Goal: Information Seeking & Learning: Learn about a topic

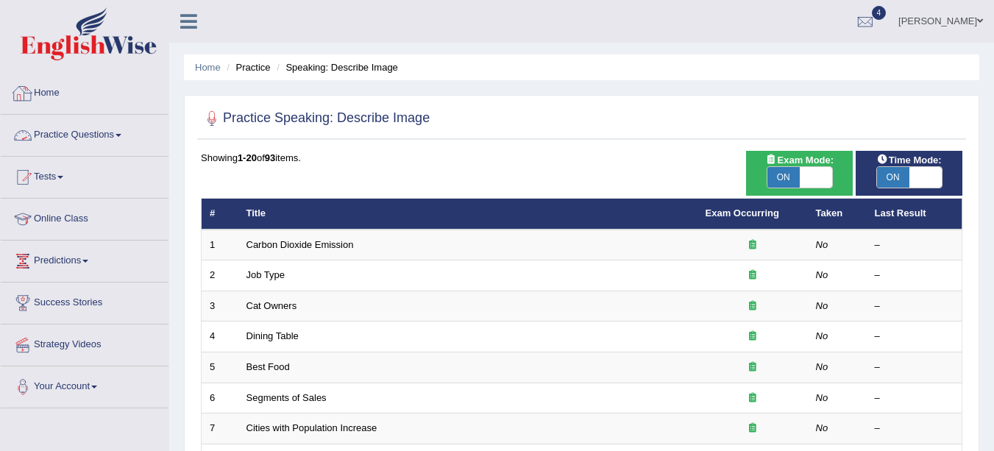
click at [71, 138] on link "Practice Questions" at bounding box center [85, 133] width 168 height 37
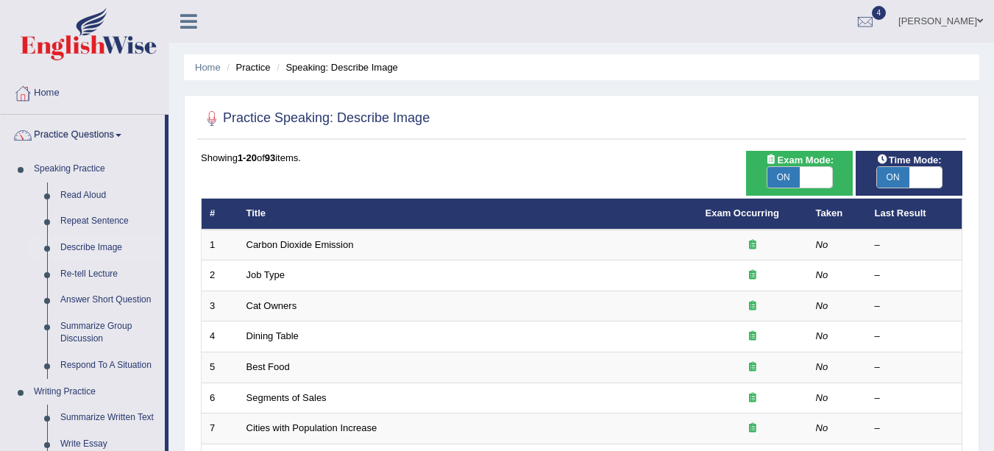
click at [105, 219] on link "Repeat Sentence" at bounding box center [109, 221] width 111 height 26
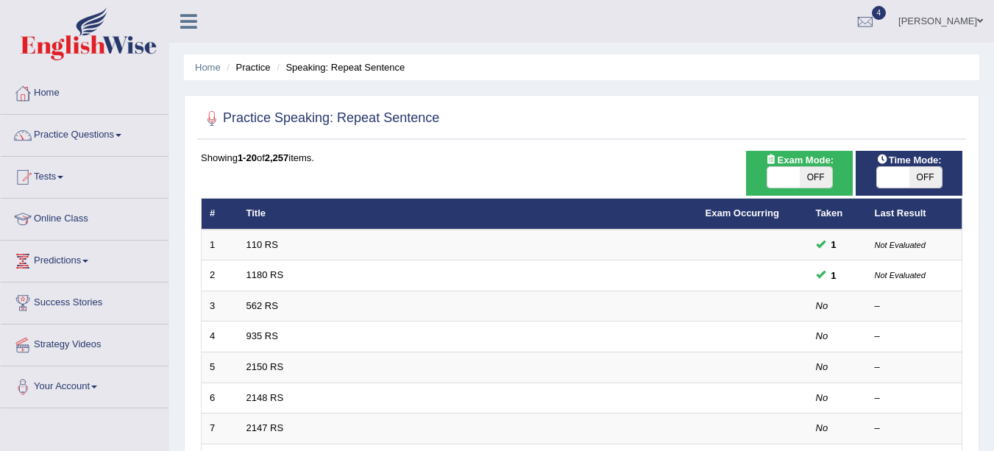
click at [820, 172] on span "OFF" at bounding box center [816, 177] width 32 height 21
checkbox input "true"
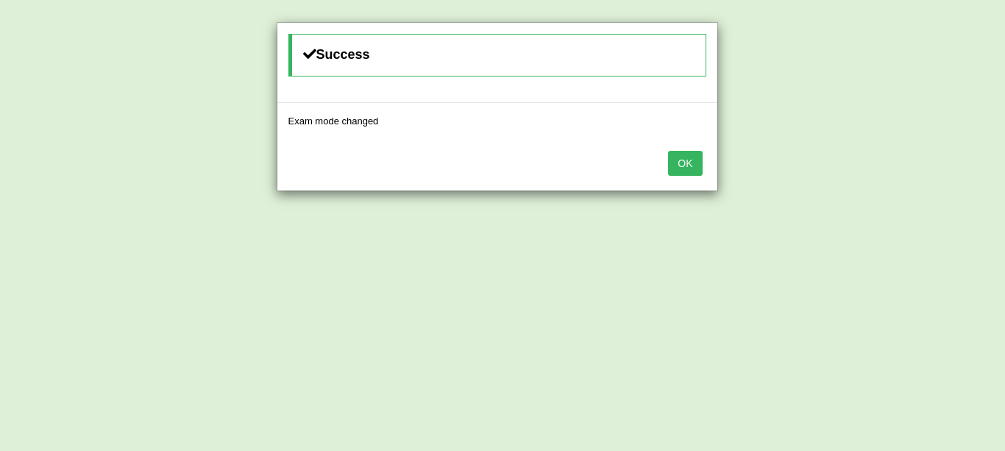
click at [701, 166] on button "OK" at bounding box center [685, 163] width 34 height 25
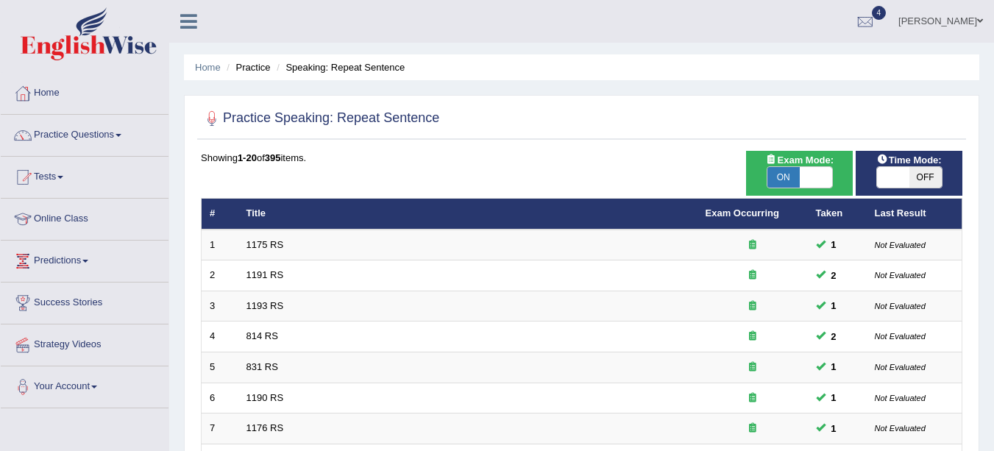
click at [927, 180] on span "OFF" at bounding box center [925, 177] width 32 height 21
checkbox input "true"
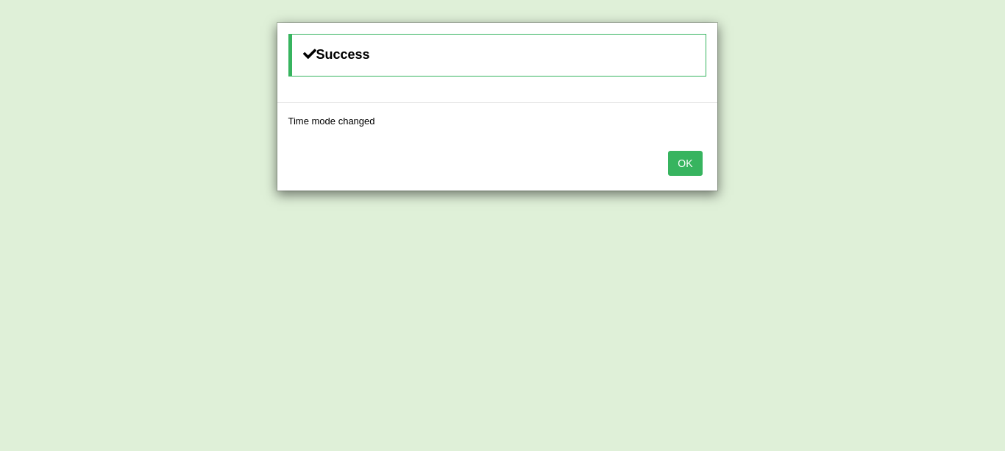
click at [686, 168] on button "OK" at bounding box center [685, 163] width 34 height 25
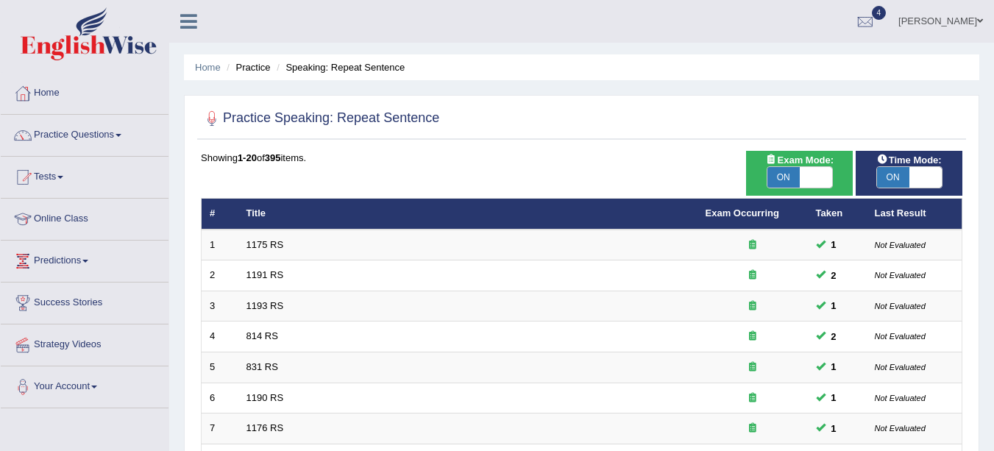
scroll to position [523, 0]
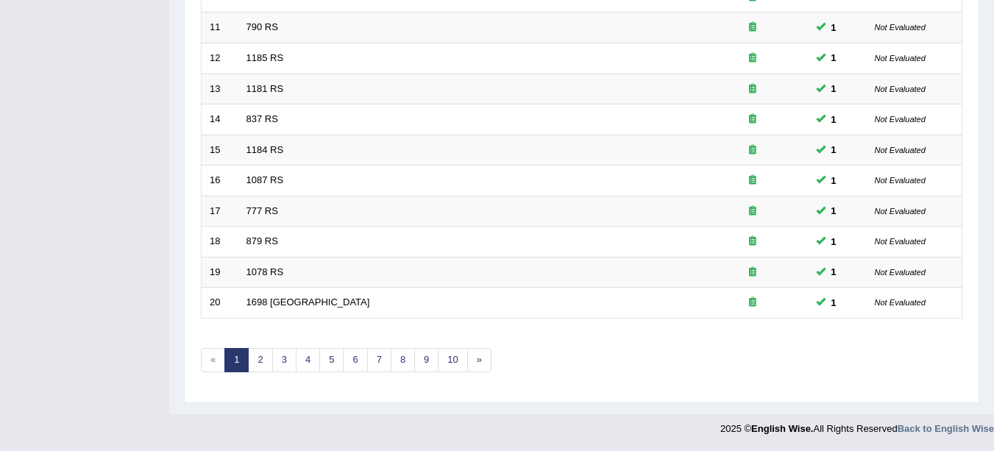
click at [260, 360] on link "2" at bounding box center [260, 360] width 24 height 24
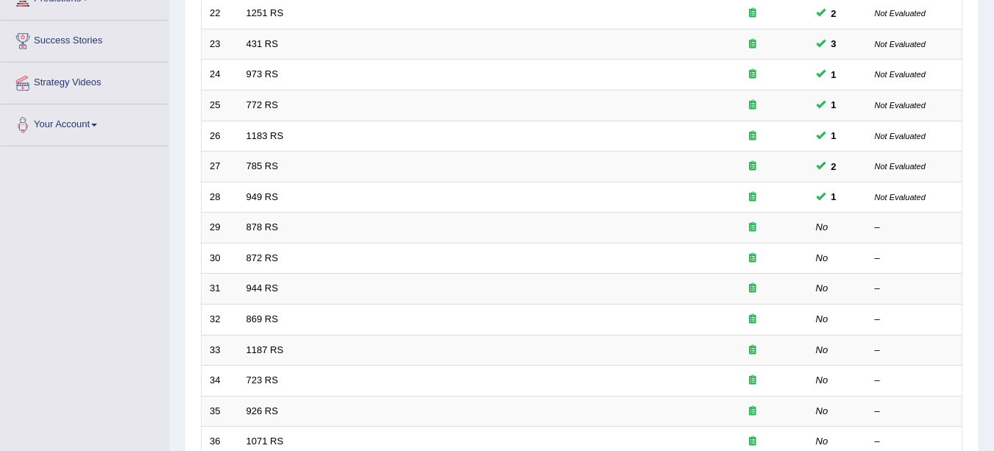
scroll to position [268, 0]
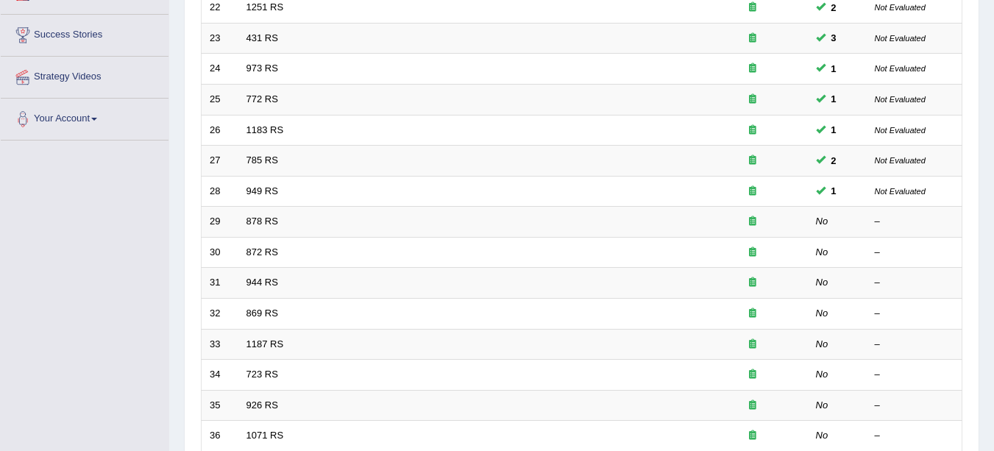
click at [271, 224] on link "878 RS" at bounding box center [263, 221] width 32 height 11
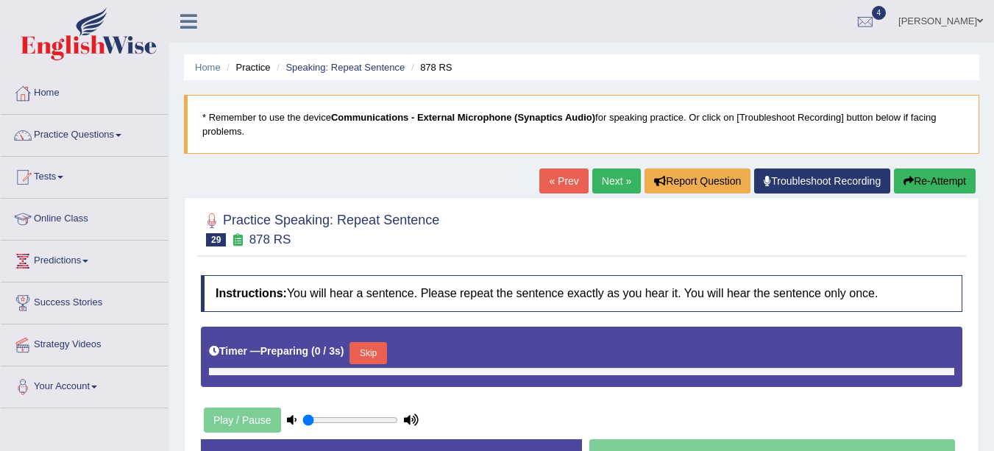
type input "0.7"
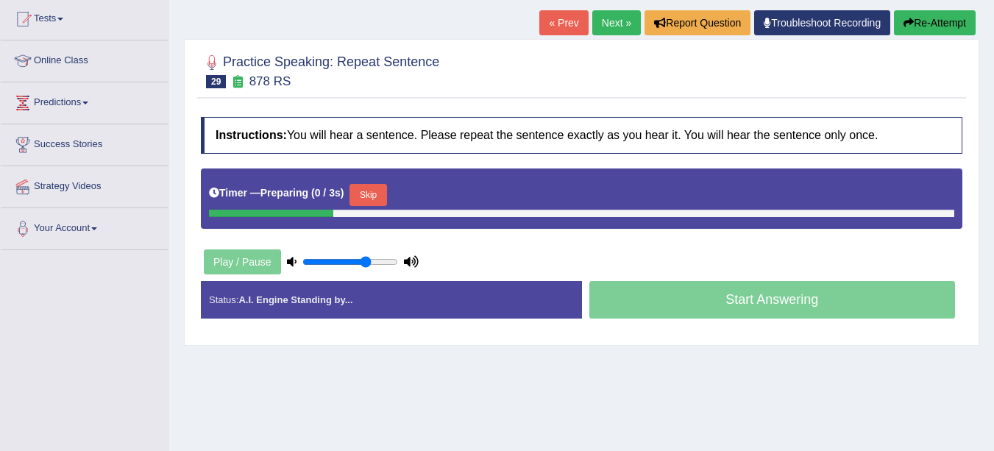
scroll to position [159, 0]
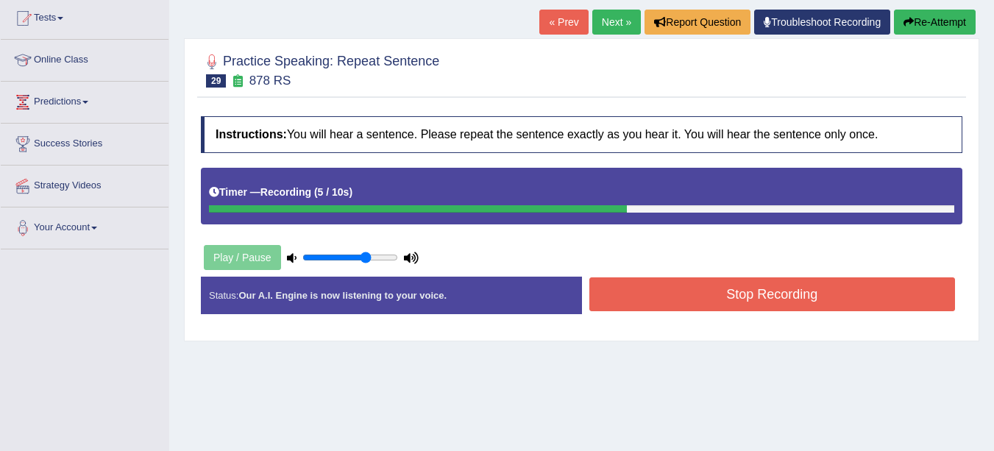
click at [842, 295] on button "Stop Recording" at bounding box center [772, 294] width 366 height 34
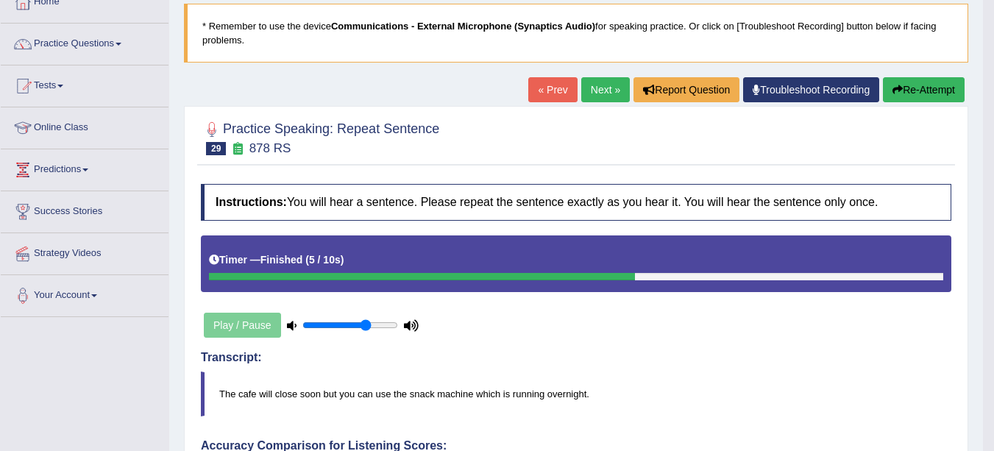
scroll to position [0, 0]
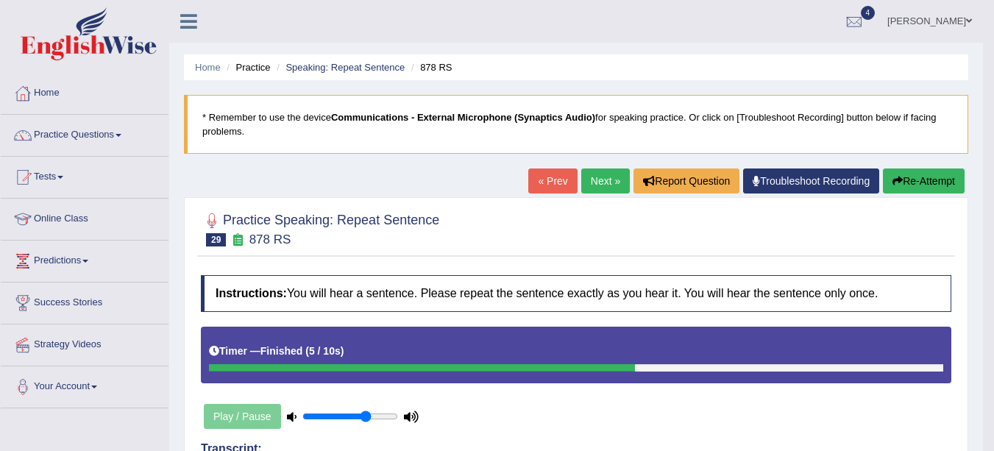
click at [602, 180] on link "Next »" at bounding box center [605, 181] width 49 height 25
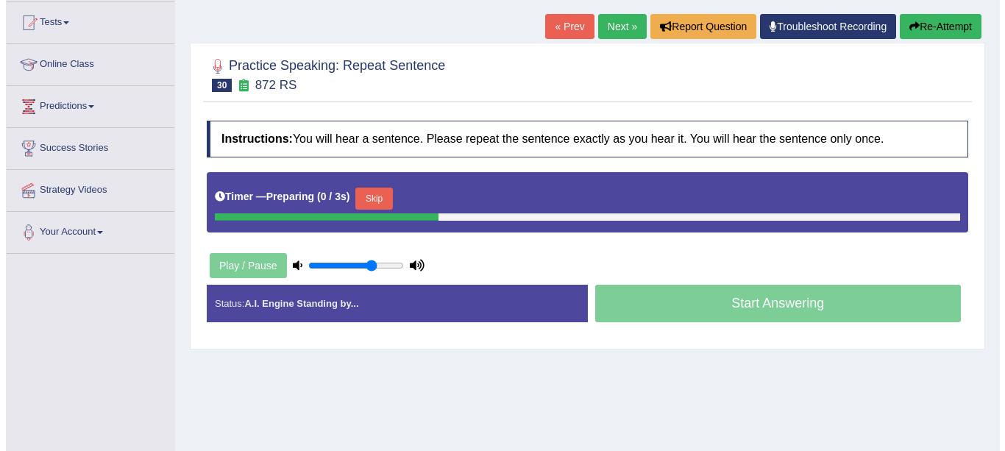
scroll to position [152, 0]
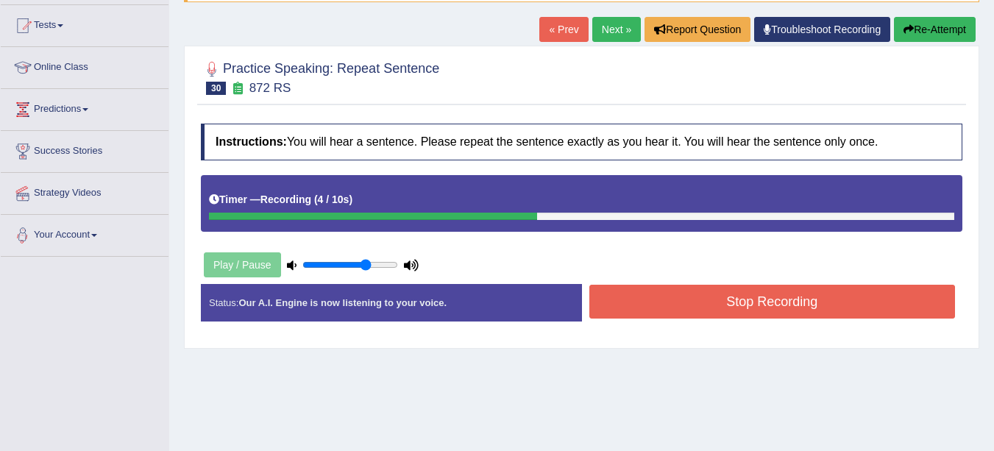
click at [785, 301] on button "Stop Recording" at bounding box center [772, 302] width 366 height 34
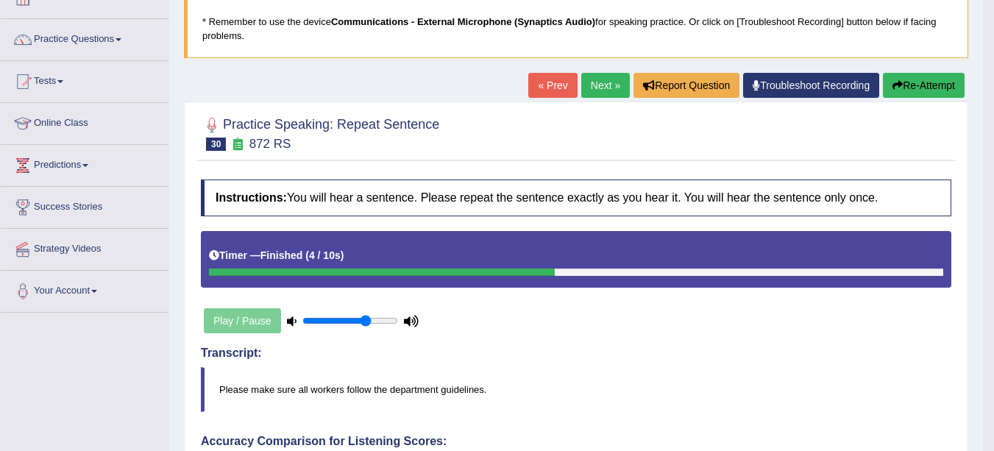
scroll to position [0, 0]
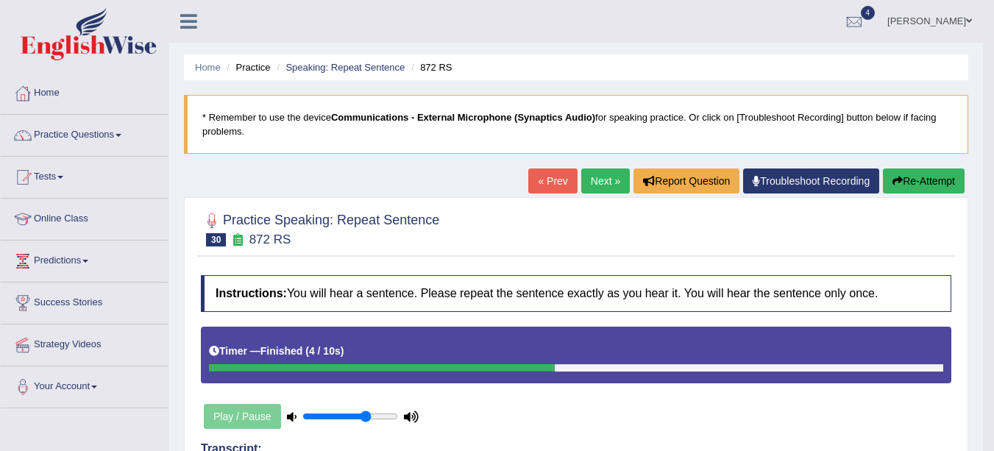
click at [99, 126] on link "Practice Questions" at bounding box center [85, 133] width 168 height 37
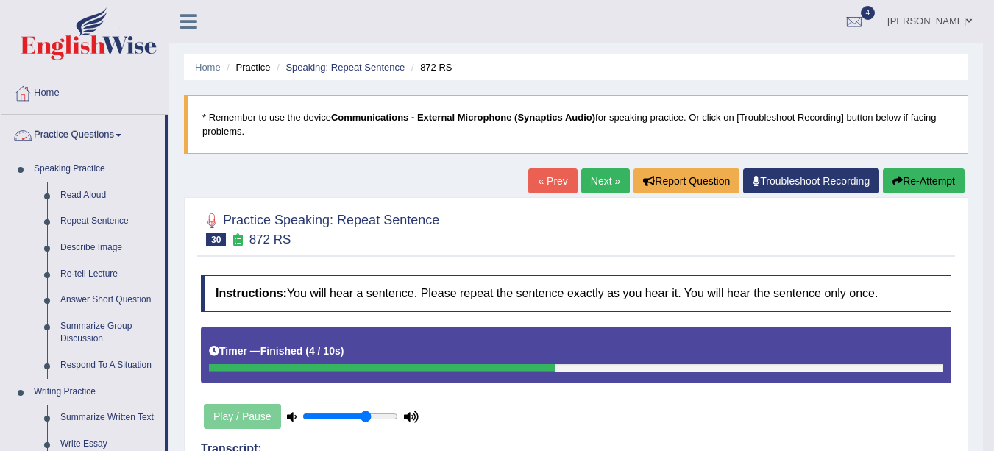
click at [107, 249] on link "Describe Image" at bounding box center [109, 248] width 111 height 26
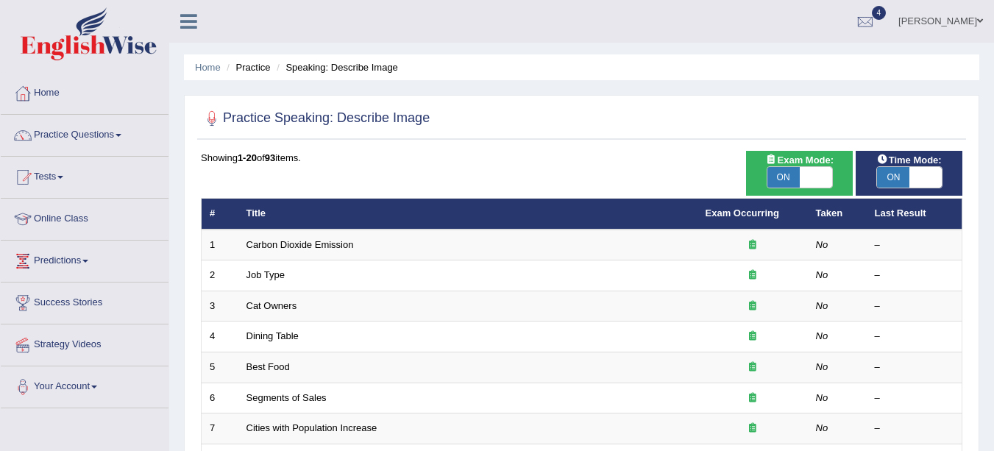
click at [308, 244] on link "Carbon Dioxide Emission" at bounding box center [300, 244] width 107 height 11
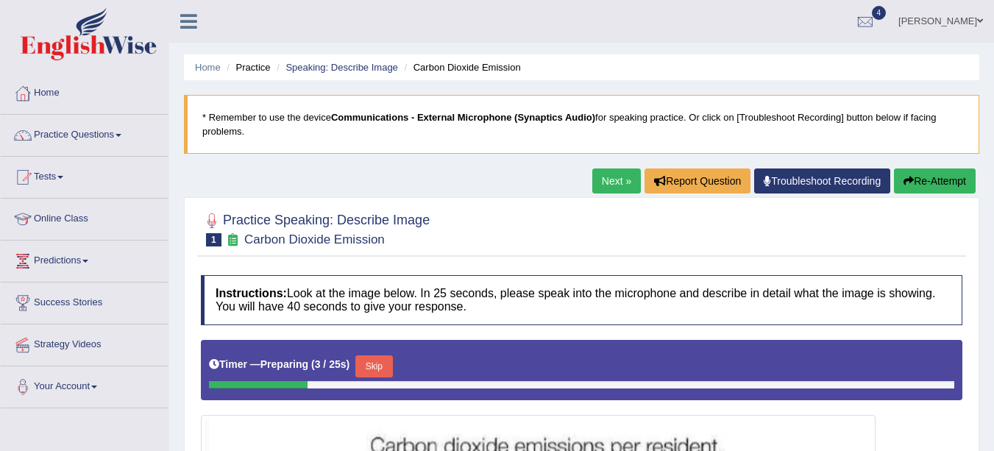
click at [75, 136] on link "Practice Questions" at bounding box center [85, 133] width 168 height 37
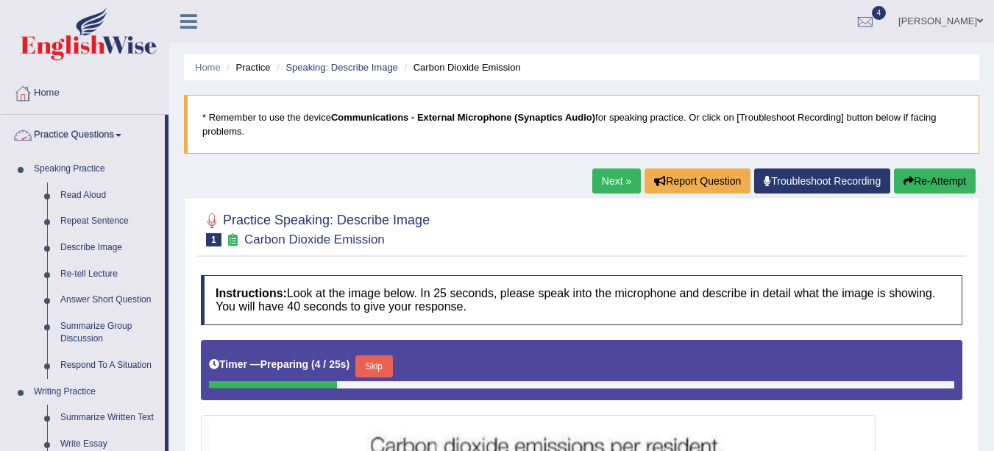
click at [95, 250] on link "Describe Image" at bounding box center [109, 248] width 111 height 26
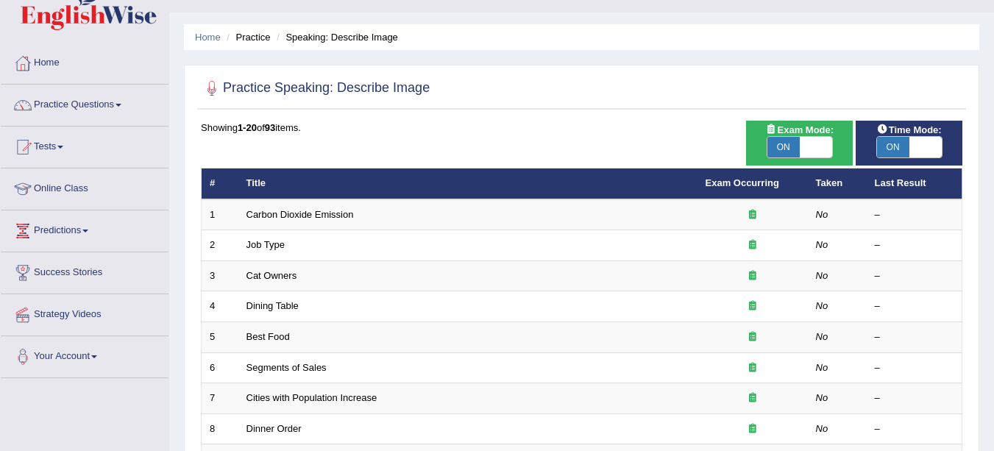
scroll to position [66, 0]
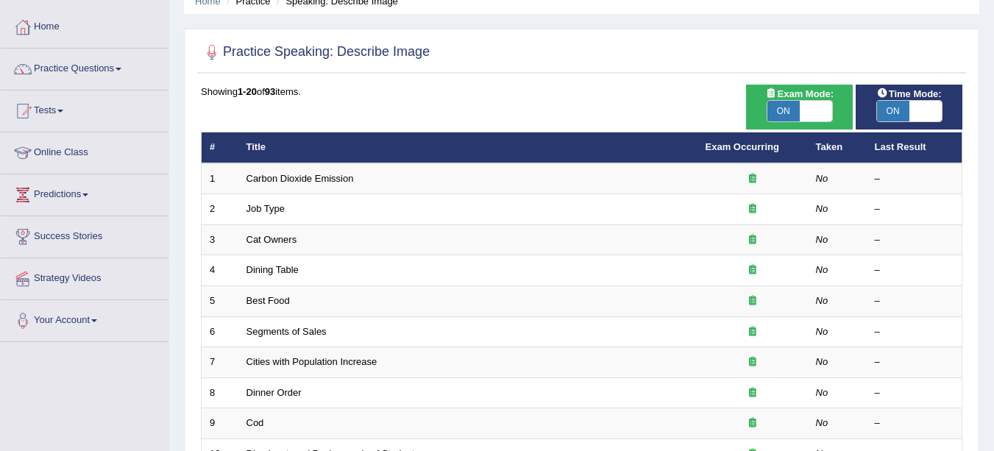
click at [309, 181] on link "Carbon Dioxide Emission" at bounding box center [300, 178] width 107 height 11
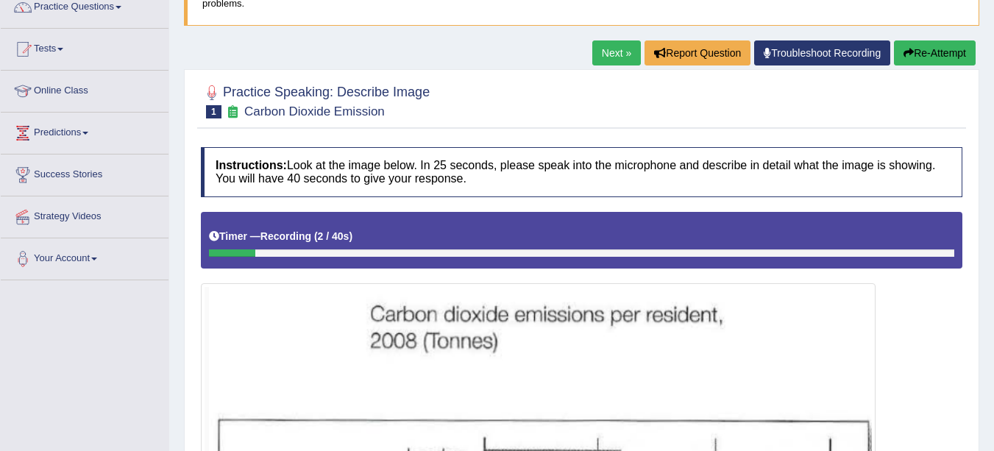
scroll to position [121, 0]
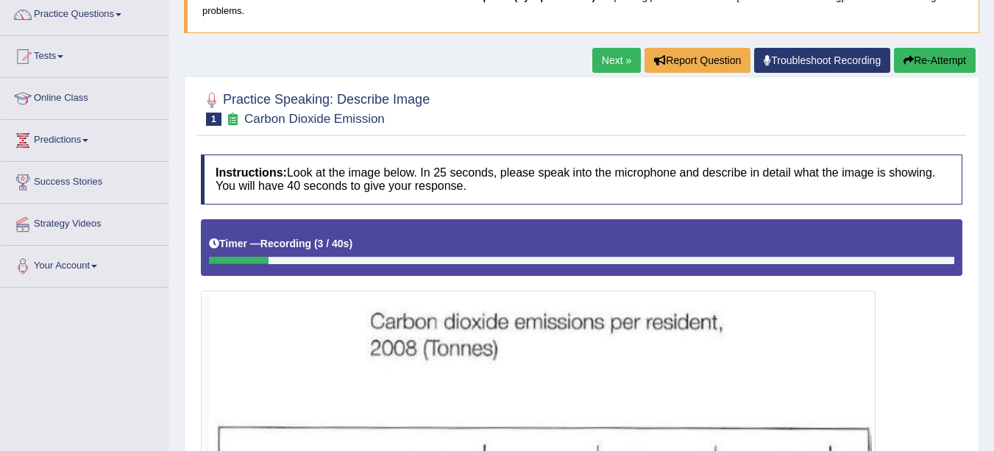
click at [939, 62] on button "Re-Attempt" at bounding box center [935, 60] width 82 height 25
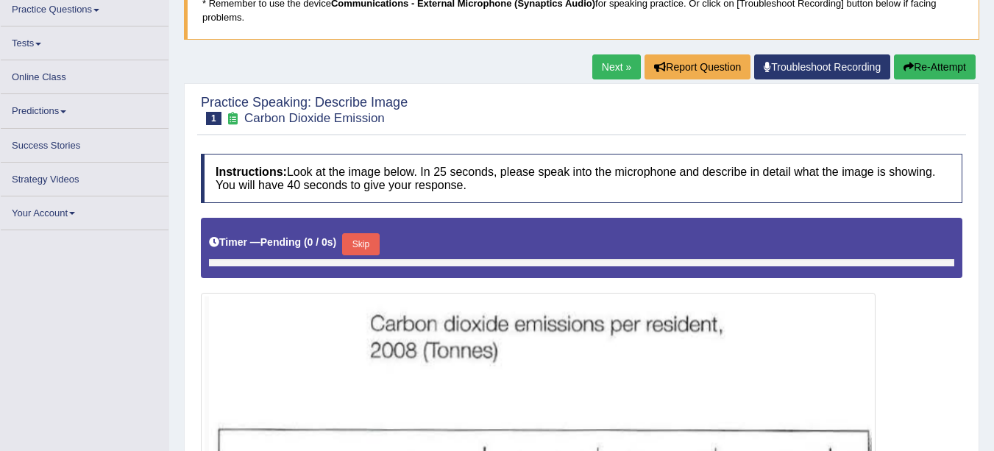
scroll to position [125, 0]
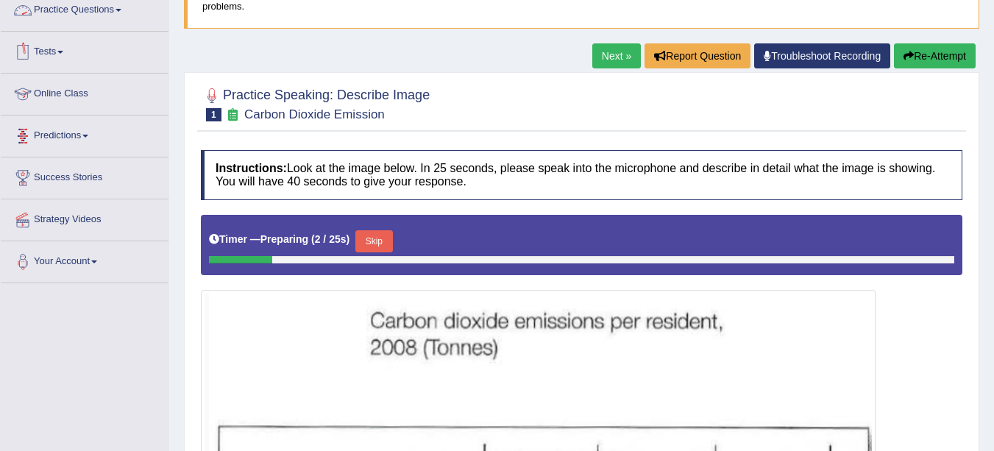
click at [85, 10] on link "Practice Questions" at bounding box center [85, 8] width 168 height 37
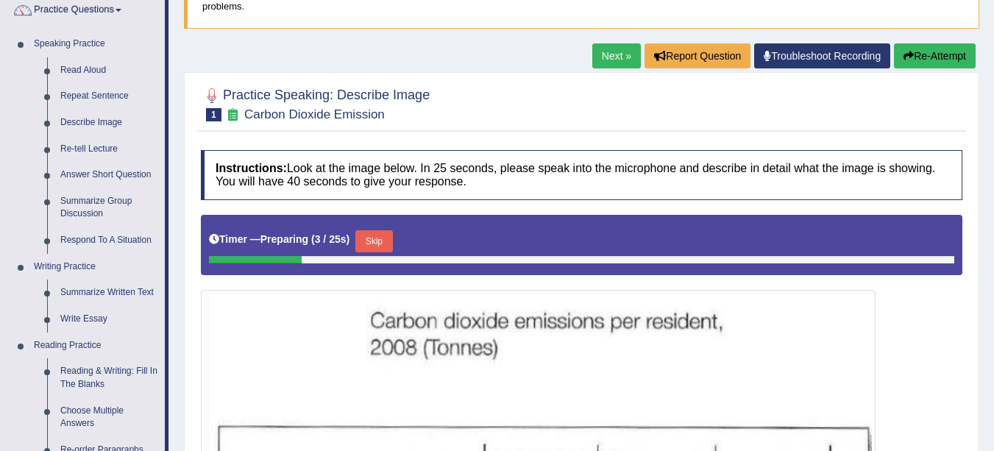
click at [97, 91] on link "Repeat Sentence" at bounding box center [109, 96] width 111 height 26
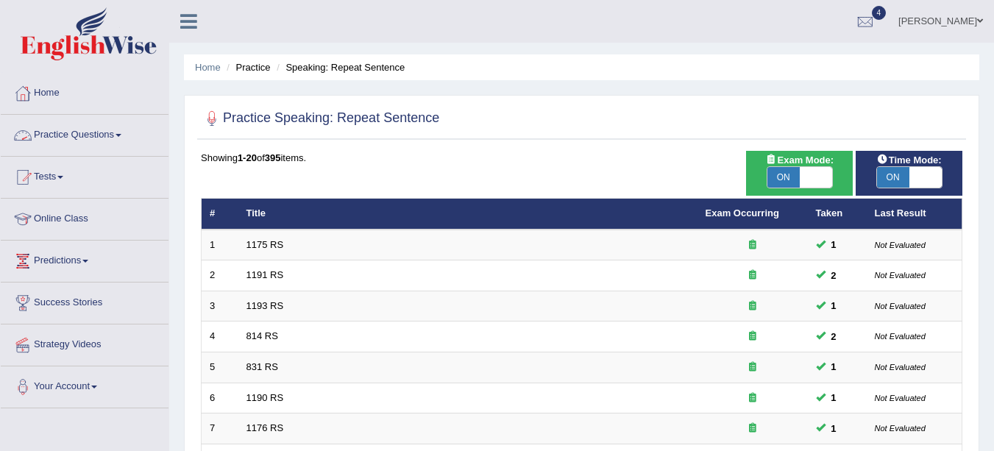
click at [117, 135] on link "Practice Questions" at bounding box center [85, 133] width 168 height 37
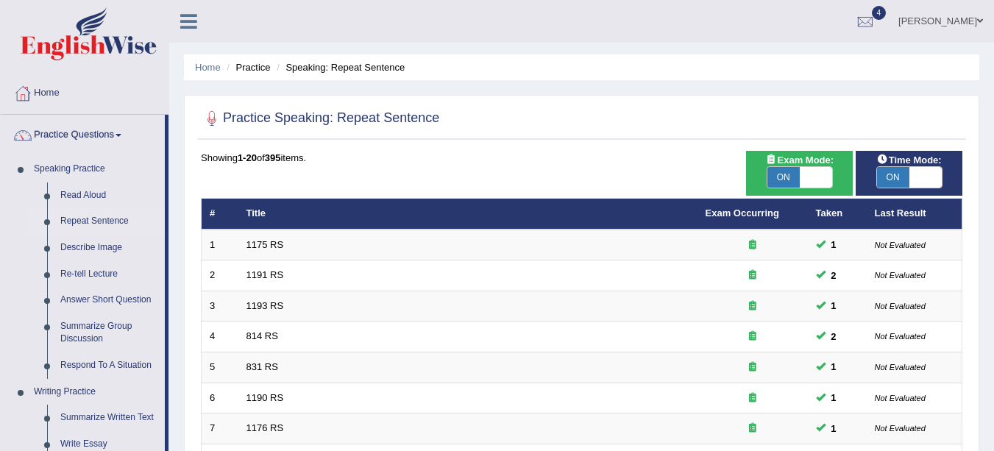
click at [110, 243] on link "Describe Image" at bounding box center [109, 248] width 111 height 26
